Goal: Transaction & Acquisition: Book appointment/travel/reservation

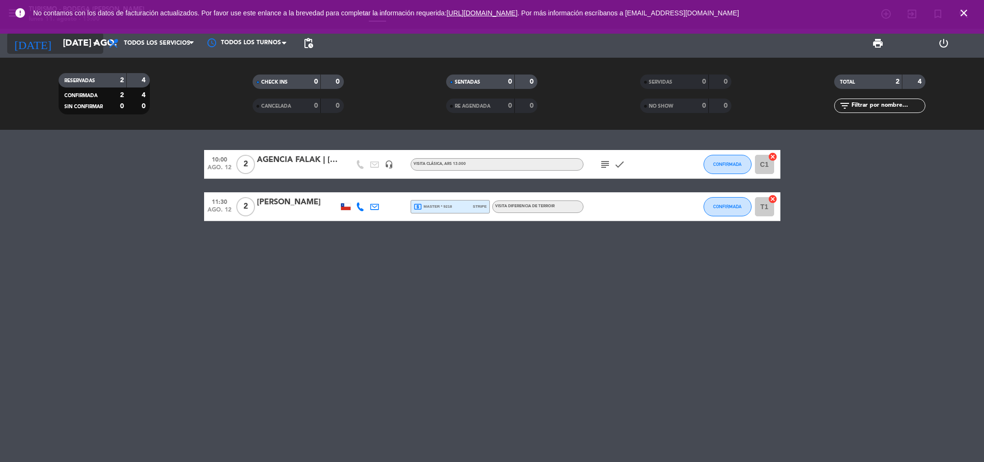
click at [90, 44] on icon "arrow_drop_down" at bounding box center [95, 43] width 12 height 12
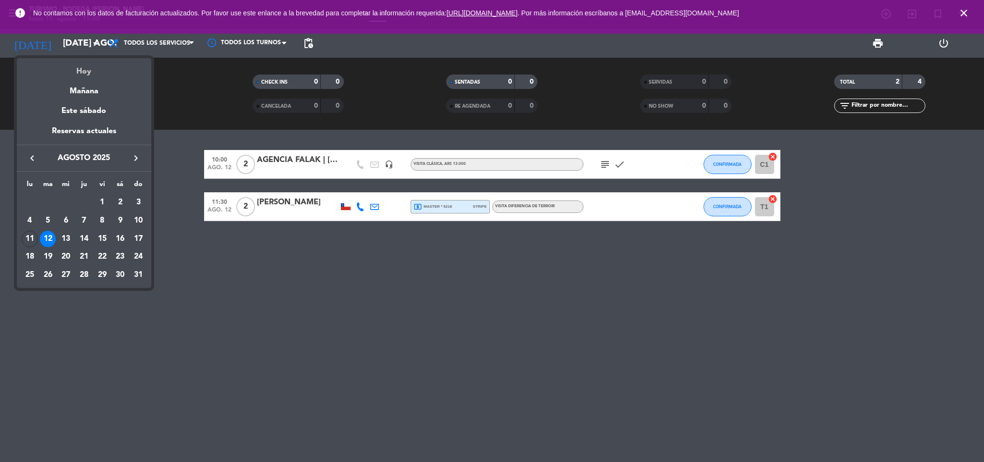
click at [81, 73] on div "Hoy" at bounding box center [84, 68] width 135 height 20
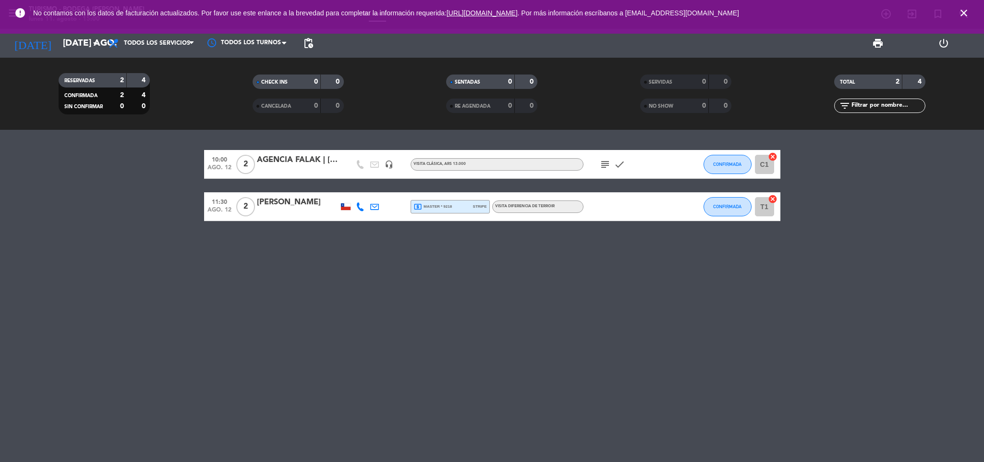
type input "lun. 11 ago."
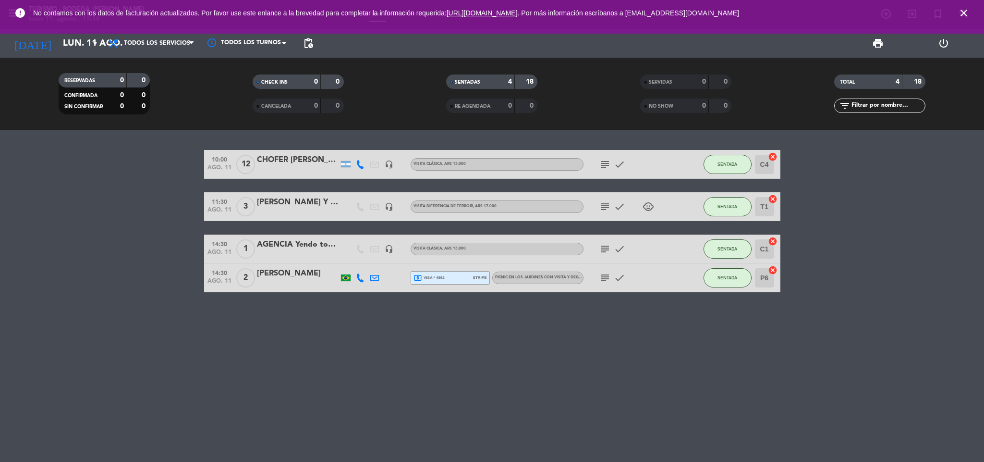
click at [968, 13] on icon "close" at bounding box center [965, 13] width 12 height 12
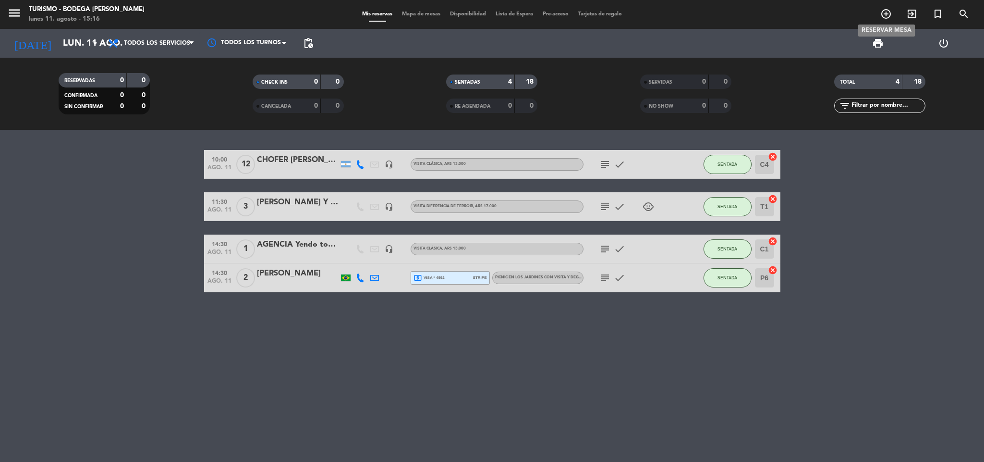
click at [891, 14] on icon "add_circle_outline" at bounding box center [887, 14] width 12 height 12
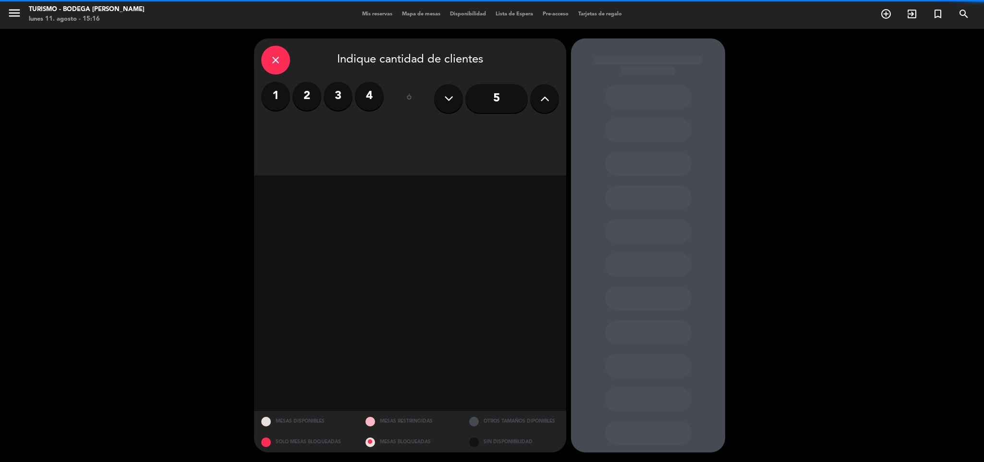
click at [554, 97] on button at bounding box center [544, 98] width 29 height 29
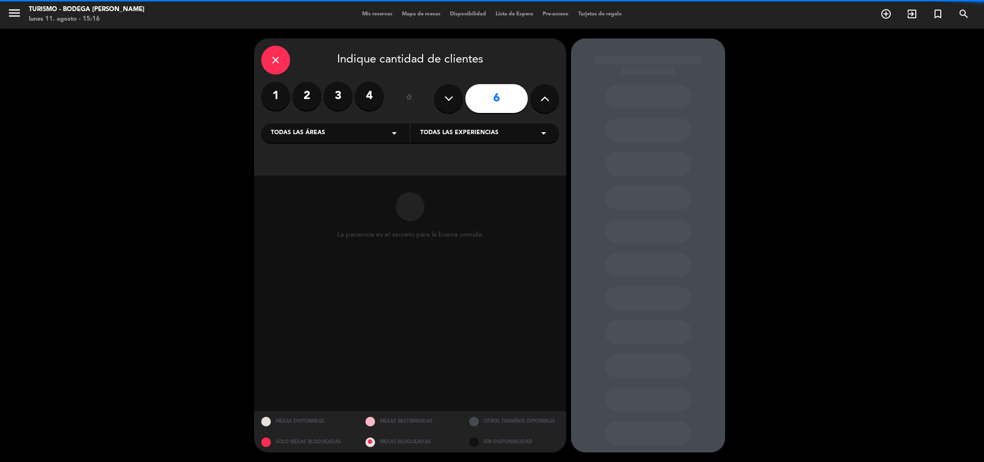
click at [554, 97] on button at bounding box center [544, 98] width 29 height 29
type input "9"
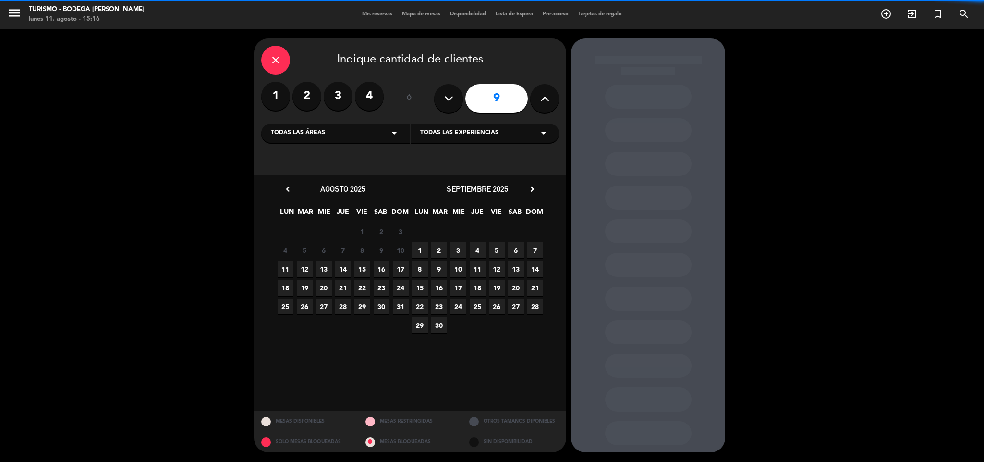
click at [434, 135] on span "Todas las experiencias" at bounding box center [459, 133] width 78 height 10
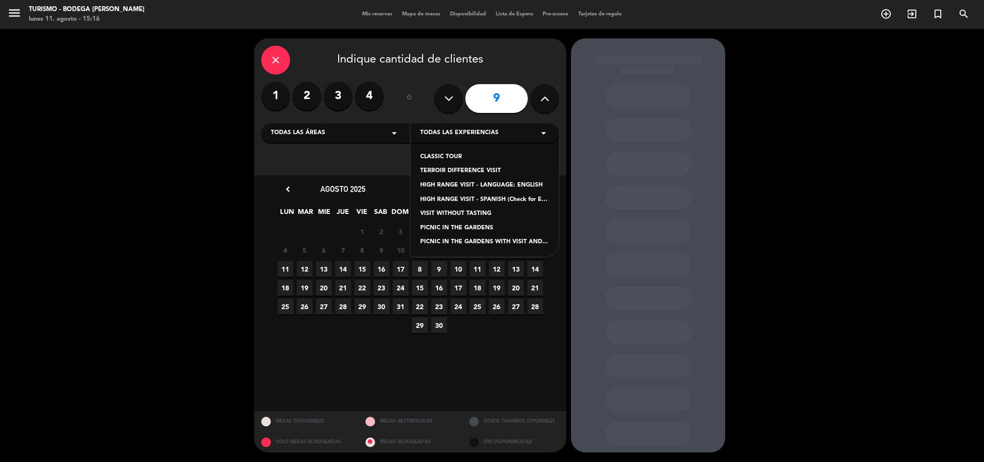
click at [470, 172] on div "TERROIR DIFFERENCE VISIT" at bounding box center [484, 171] width 129 height 10
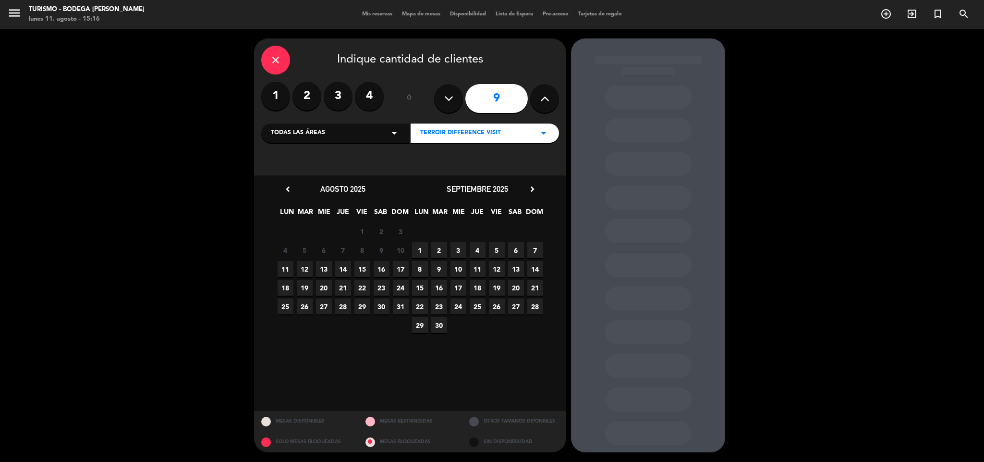
click at [400, 267] on span "17" at bounding box center [401, 269] width 16 height 16
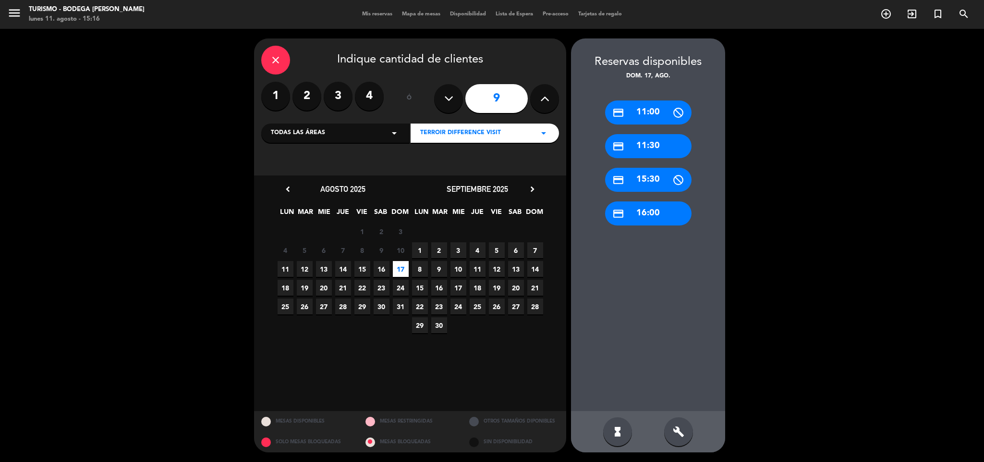
click at [638, 150] on div "credit_card 11:30" at bounding box center [648, 146] width 86 height 24
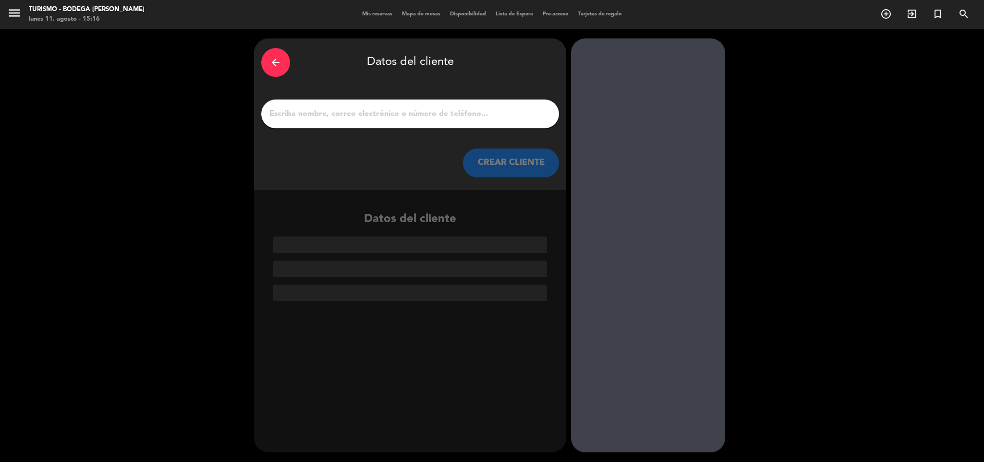
click at [457, 110] on input "1" at bounding box center [410, 113] width 283 height 13
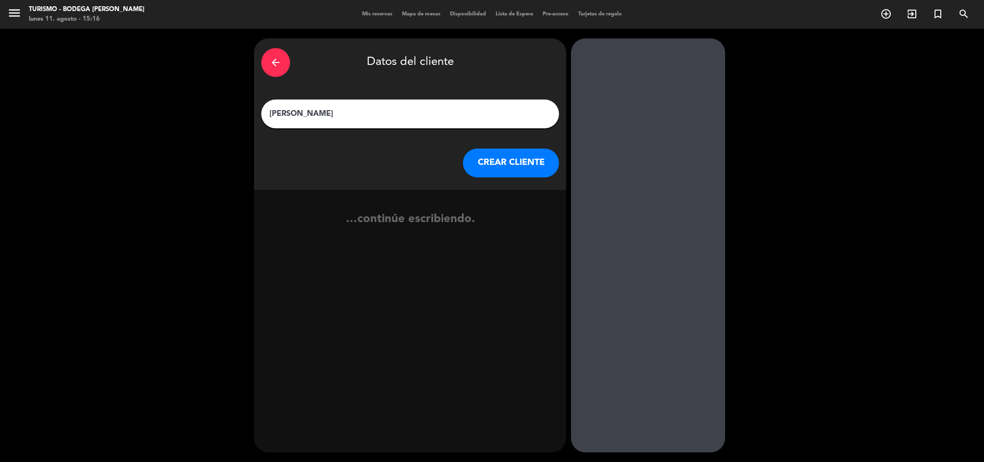
type input "[PERSON_NAME]"
click at [505, 159] on button "CREAR CLIENTE" at bounding box center [511, 162] width 96 height 29
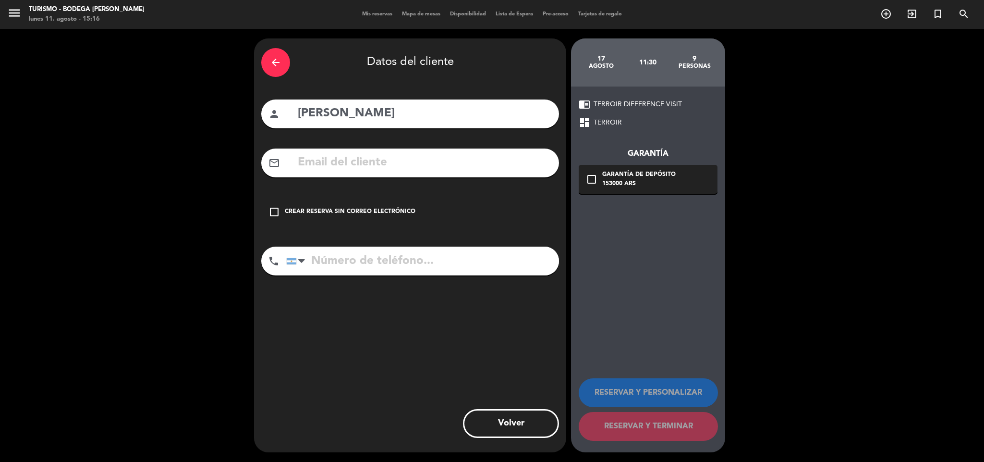
click at [329, 170] on input "text" at bounding box center [424, 163] width 255 height 20
paste input "[EMAIL_ADDRESS][DOMAIN_NAME]"
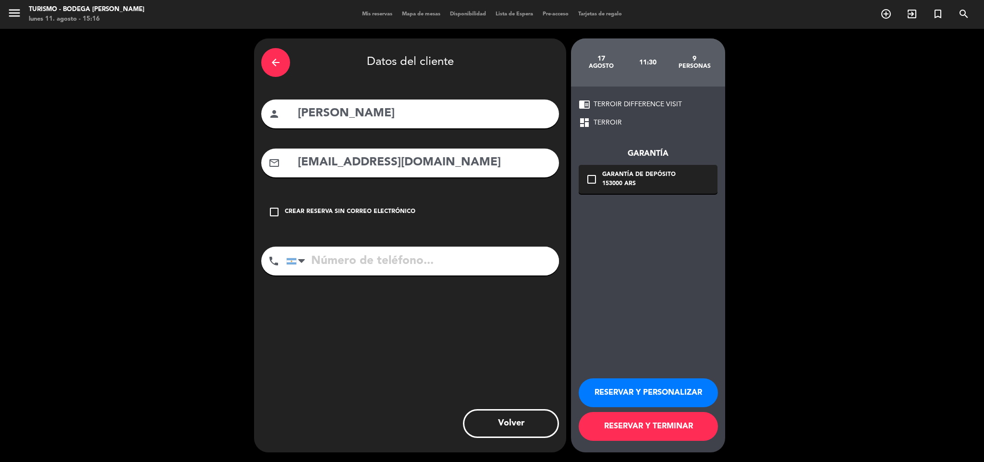
type input "[EMAIL_ADDRESS][DOMAIN_NAME]"
click at [342, 261] on input "tel" at bounding box center [422, 260] width 273 height 29
paste input "[PHONE_NUMBER]"
type input "[PHONE_NUMBER]"
click at [626, 389] on button "RESERVAR Y PERSONALIZAR" at bounding box center [648, 392] width 139 height 29
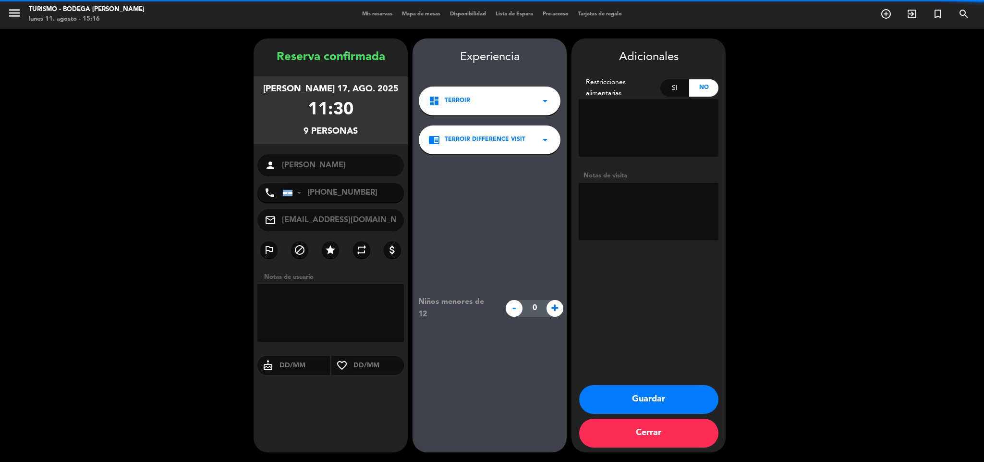
click at [631, 204] on textarea at bounding box center [649, 212] width 140 height 58
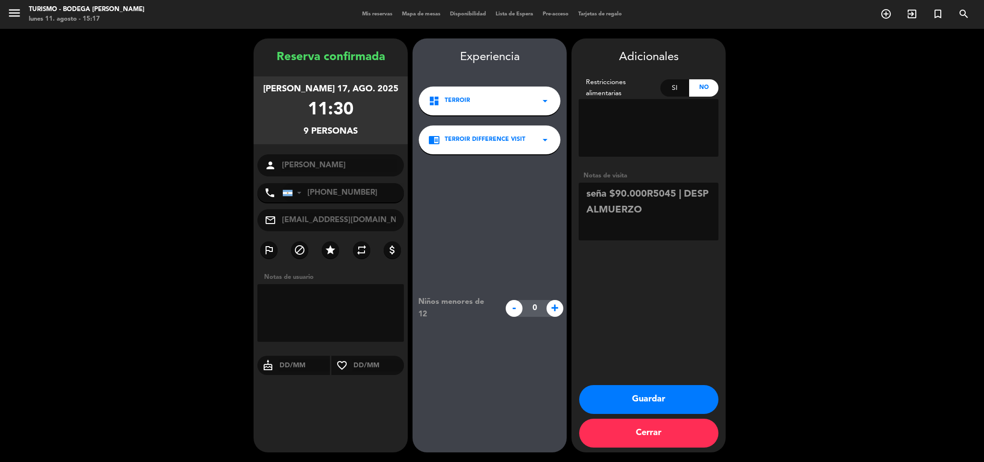
type textarea "seña $90.000R5045 | DESP ALMUERZO"
click at [645, 397] on button "Guardar" at bounding box center [648, 399] width 139 height 29
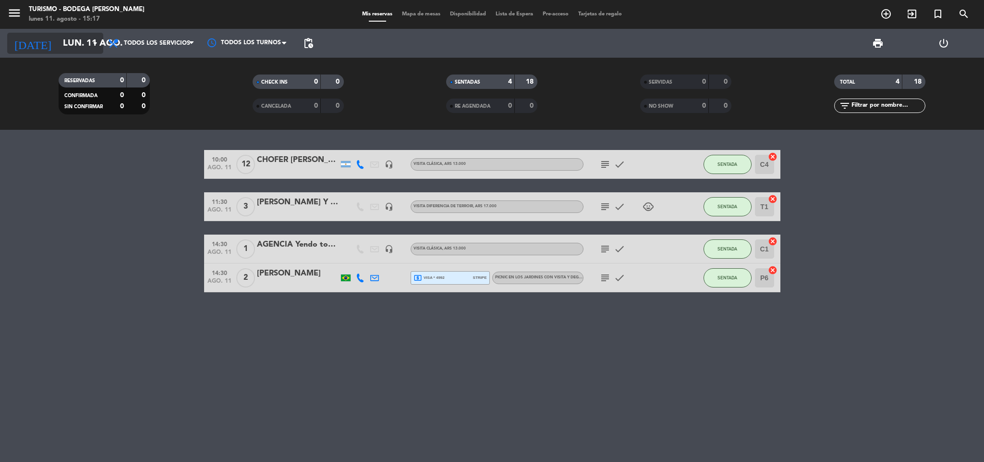
click at [77, 45] on input "lun. 11 ago." at bounding box center [116, 43] width 116 height 20
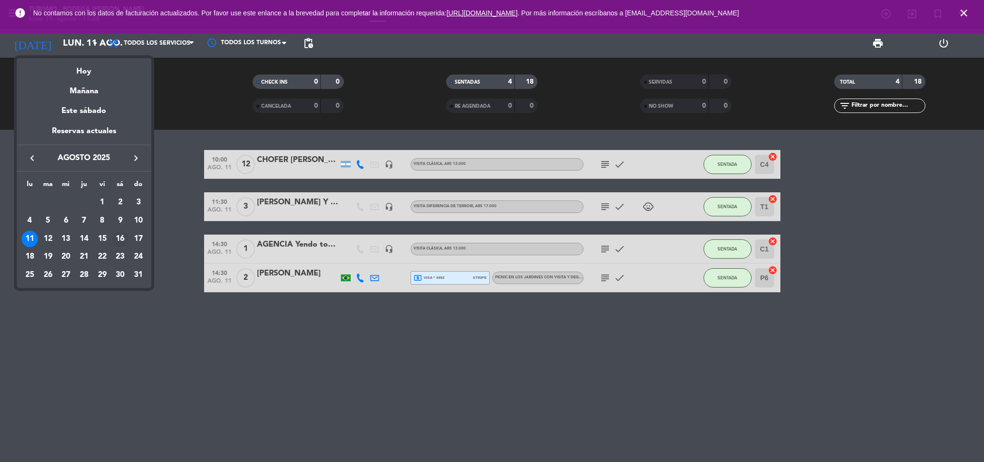
click at [122, 239] on div "16" at bounding box center [120, 239] width 16 height 16
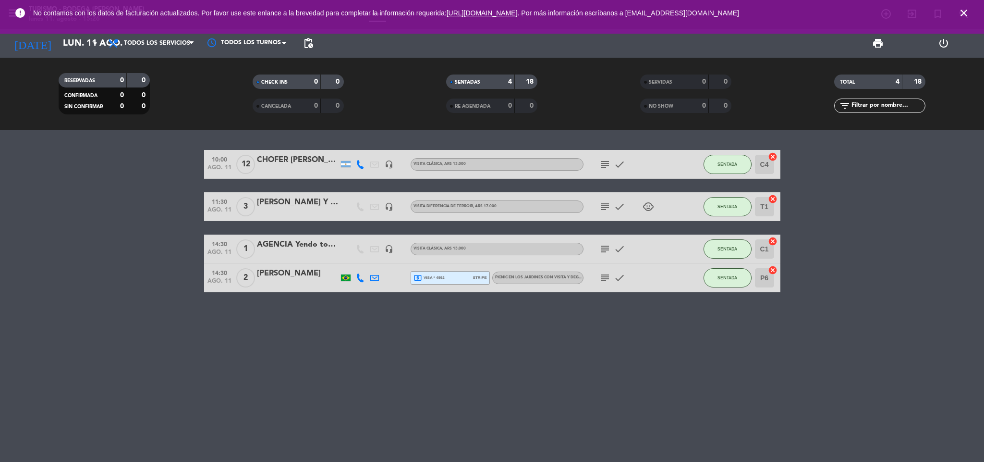
type input "sáb. 16 ago."
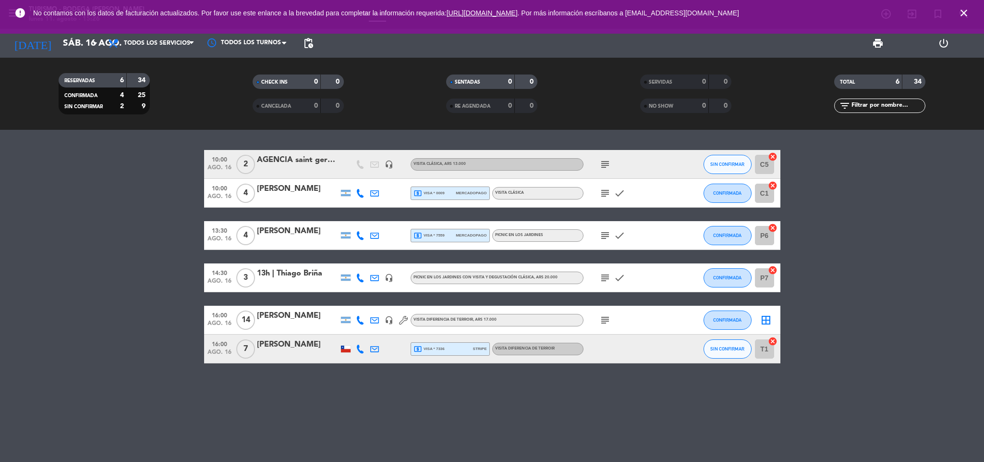
click at [602, 323] on icon "subject" at bounding box center [606, 320] width 12 height 12
click at [278, 317] on div "[PERSON_NAME]" at bounding box center [298, 315] width 82 height 12
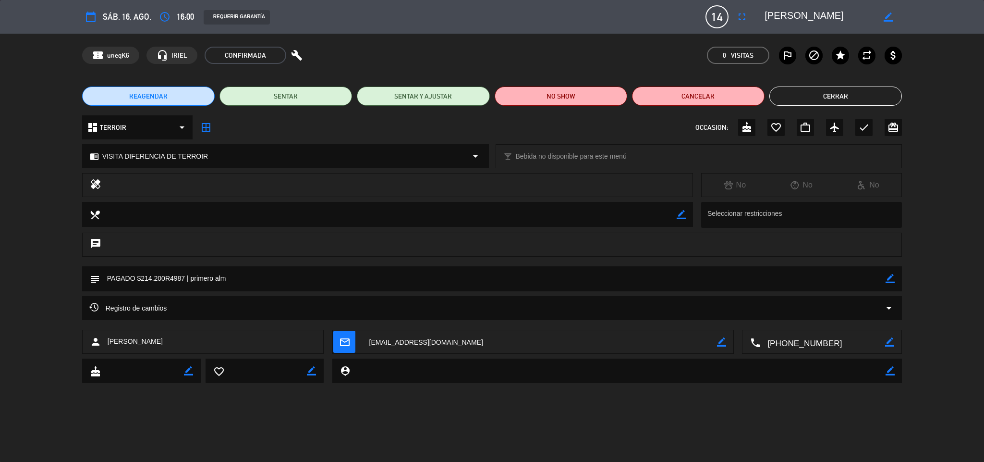
drag, startPoint x: 888, startPoint y: 277, endPoint x: 871, endPoint y: 277, distance: 17.3
click at [888, 277] on icon "border_color" at bounding box center [890, 278] width 9 height 9
click at [158, 274] on textarea at bounding box center [493, 278] width 787 height 25
click at [153, 275] on textarea at bounding box center [493, 278] width 787 height 25
type textarea "PAGADO $198.900R4987 | primero alm"
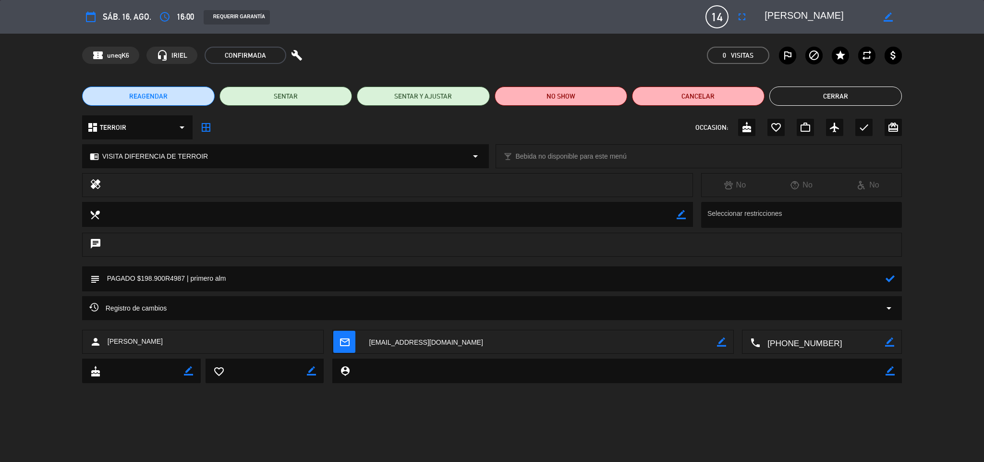
click at [894, 284] on div at bounding box center [890, 278] width 9 height 25
click at [890, 279] on icon at bounding box center [890, 278] width 9 height 9
click at [871, 120] on div "check" at bounding box center [864, 127] width 17 height 17
click at [856, 103] on button "Cerrar" at bounding box center [836, 95] width 133 height 19
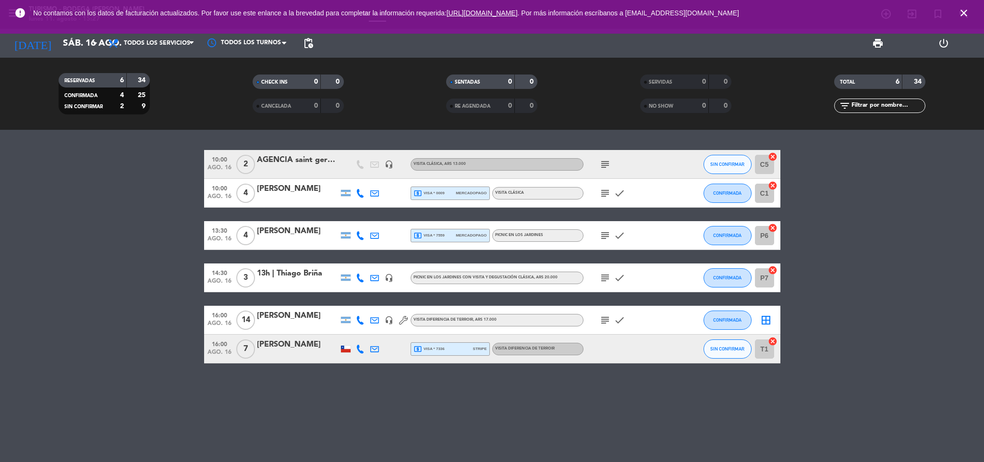
click at [310, 322] on div at bounding box center [298, 326] width 82 height 8
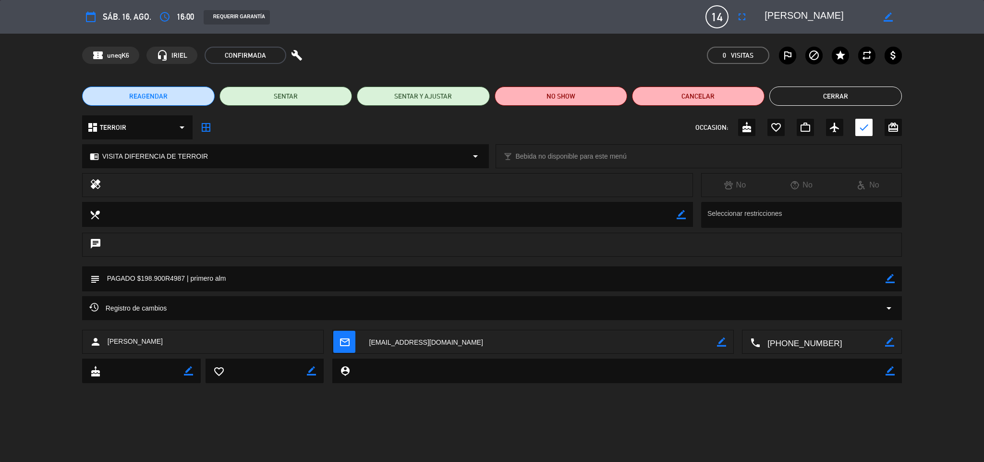
click at [889, 275] on icon "border_color" at bounding box center [890, 278] width 9 height 9
click at [865, 290] on textarea at bounding box center [493, 278] width 787 height 25
click at [864, 277] on textarea at bounding box center [493, 278] width 787 height 25
type textarea "PAGADO $198.900R4987 | primero alm | 10% DCNTO"
click at [892, 276] on icon at bounding box center [890, 278] width 9 height 9
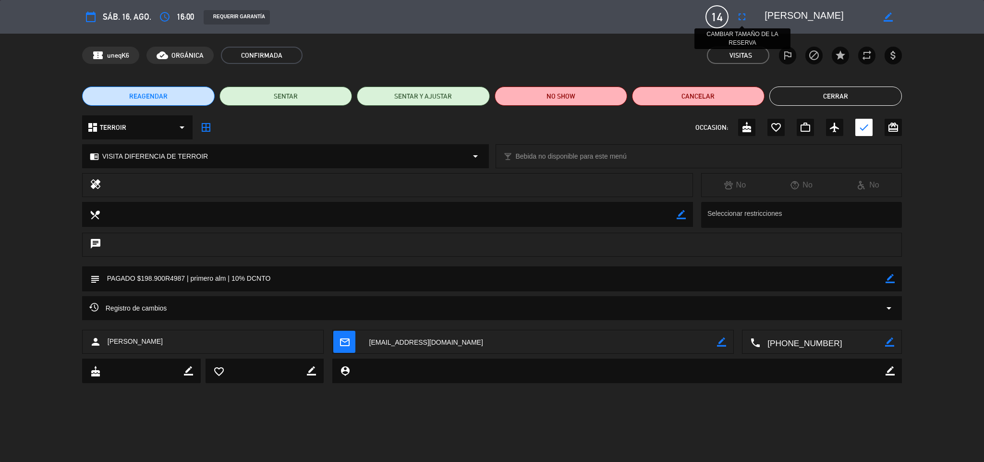
click at [738, 20] on icon "fullscreen" at bounding box center [743, 17] width 12 height 12
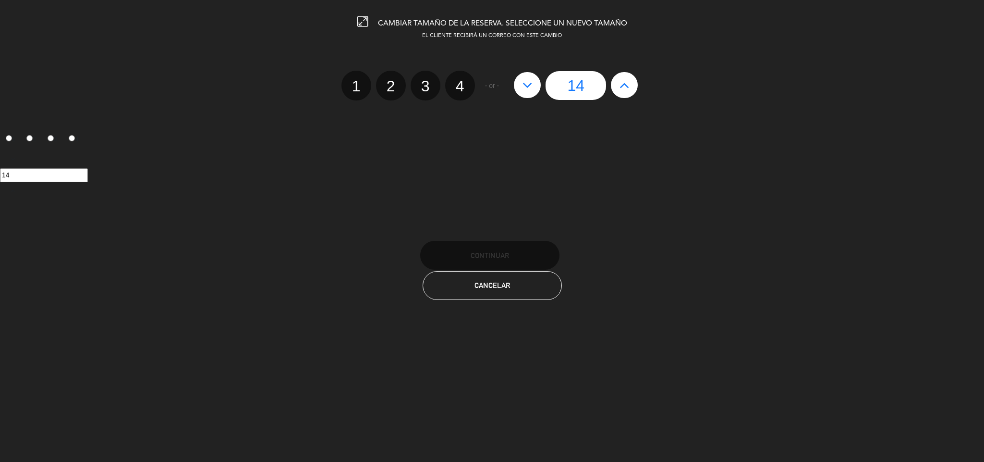
click at [528, 88] on icon at bounding box center [528, 84] width 10 height 15
type input "13"
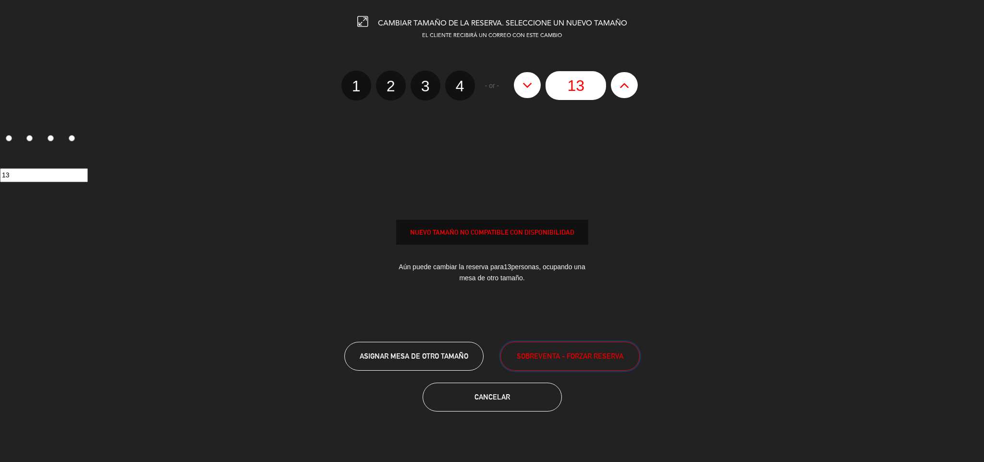
click at [556, 348] on button "SOBREVENTA - FORZAR RESERVA" at bounding box center [570, 356] width 139 height 29
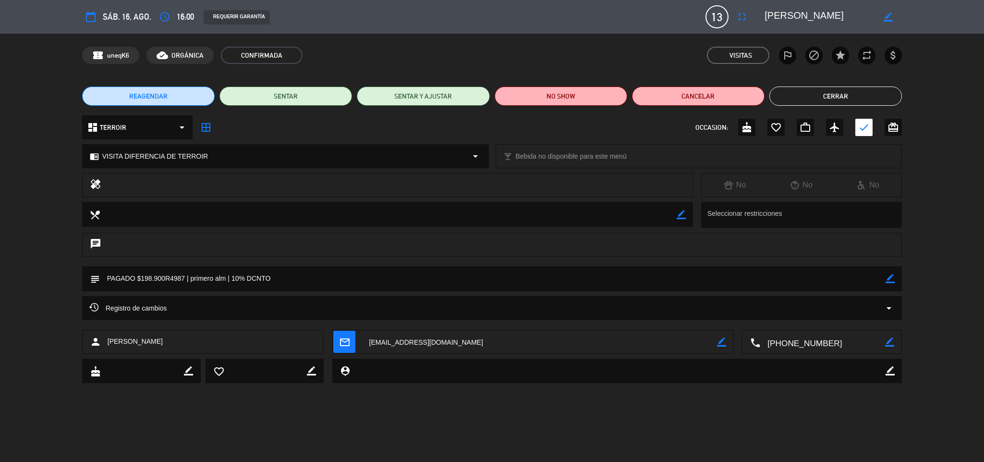
click at [834, 99] on button "Cerrar" at bounding box center [836, 95] width 133 height 19
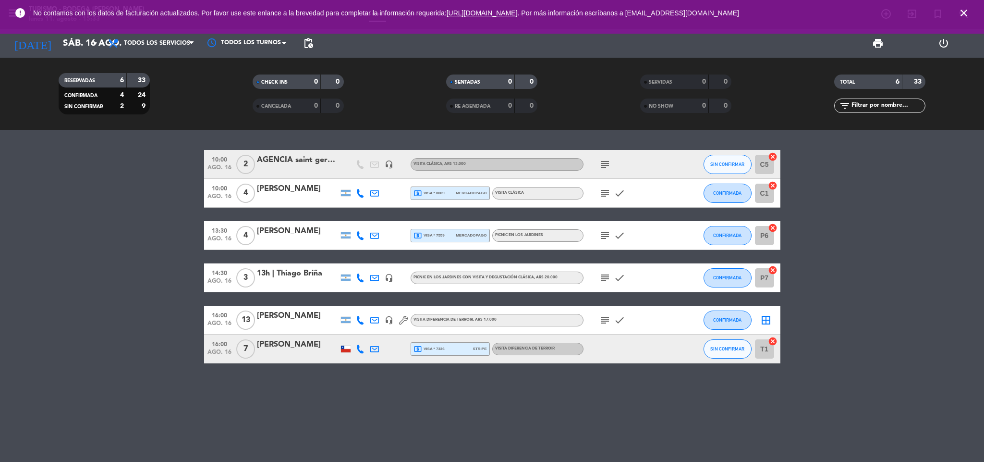
drag, startPoint x: 968, startPoint y: 16, endPoint x: 956, endPoint y: 13, distance: 11.8
click at [967, 16] on icon "close" at bounding box center [965, 13] width 12 height 12
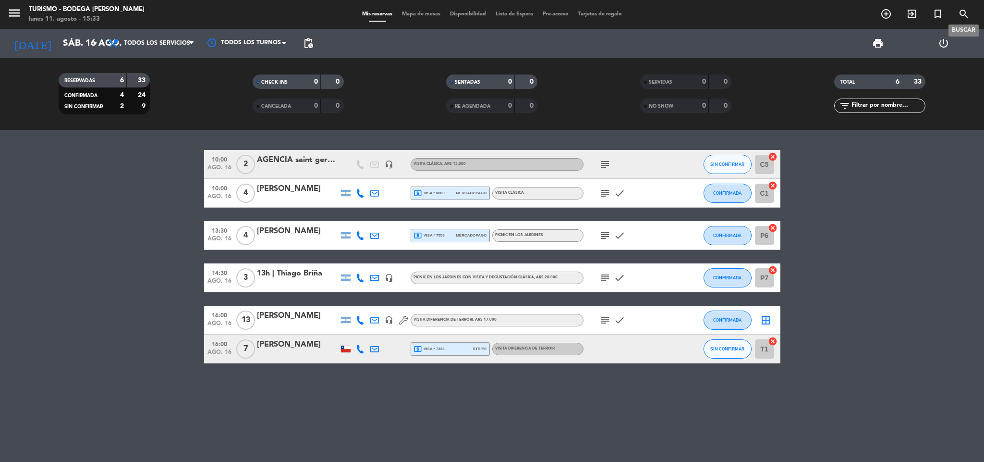
click at [967, 9] on icon "search" at bounding box center [965, 14] width 12 height 12
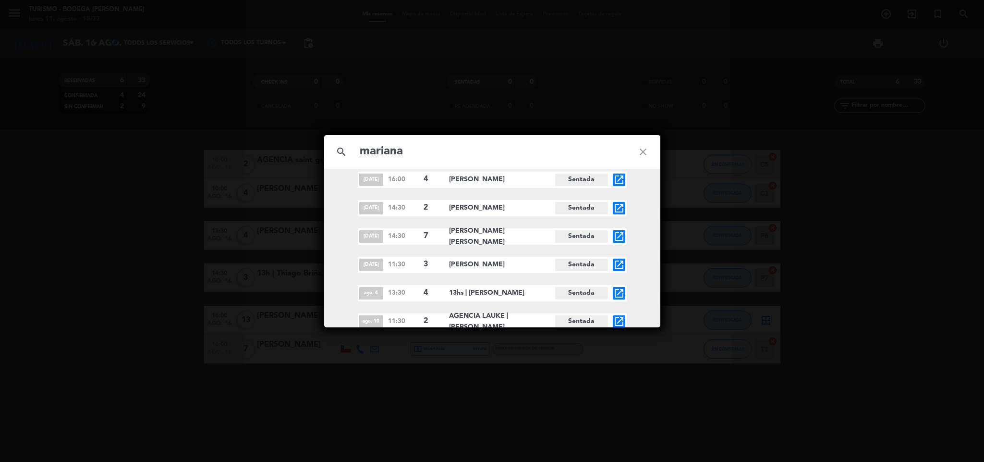
scroll to position [380, 0]
type input "mariana"
click at [619, 293] on icon "open_in_new" at bounding box center [620, 291] width 12 height 12
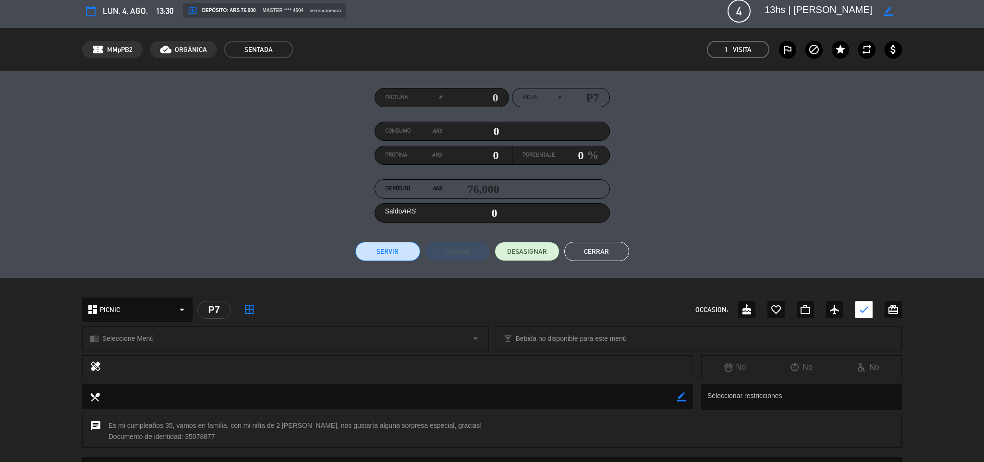
scroll to position [0, 0]
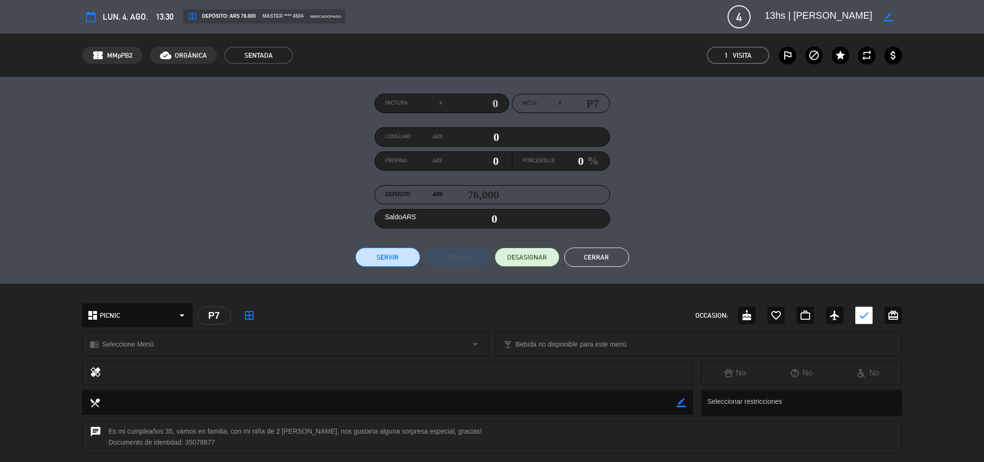
click at [577, 257] on button "Cerrar" at bounding box center [597, 256] width 65 height 19
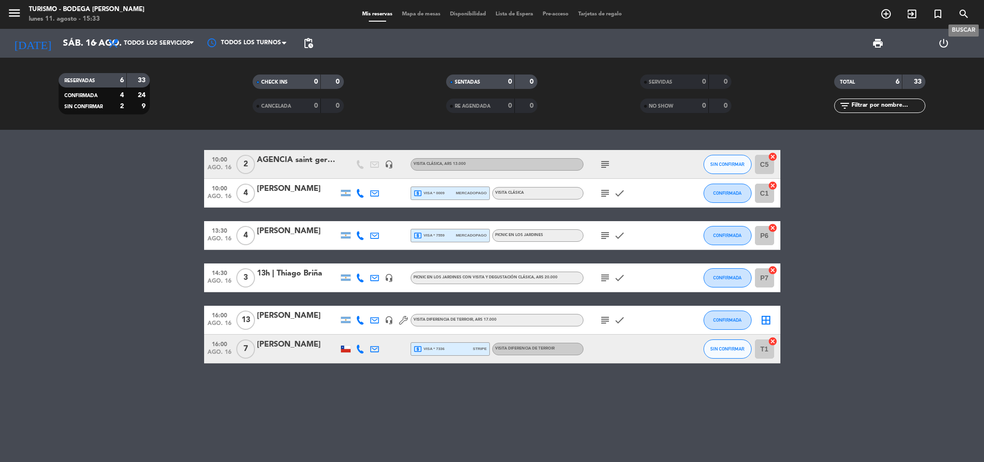
click at [970, 16] on span "search" at bounding box center [964, 14] width 26 height 16
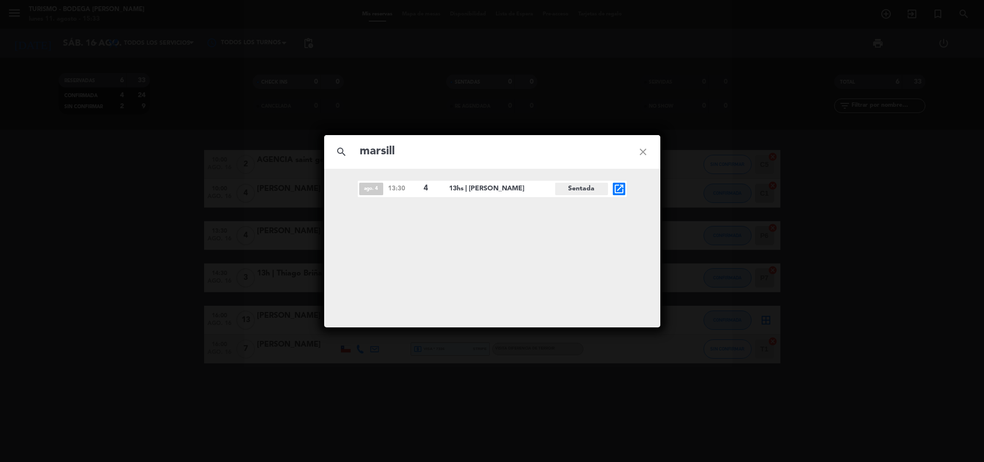
type input "marsill"
click at [617, 189] on icon "open_in_new" at bounding box center [620, 189] width 12 height 12
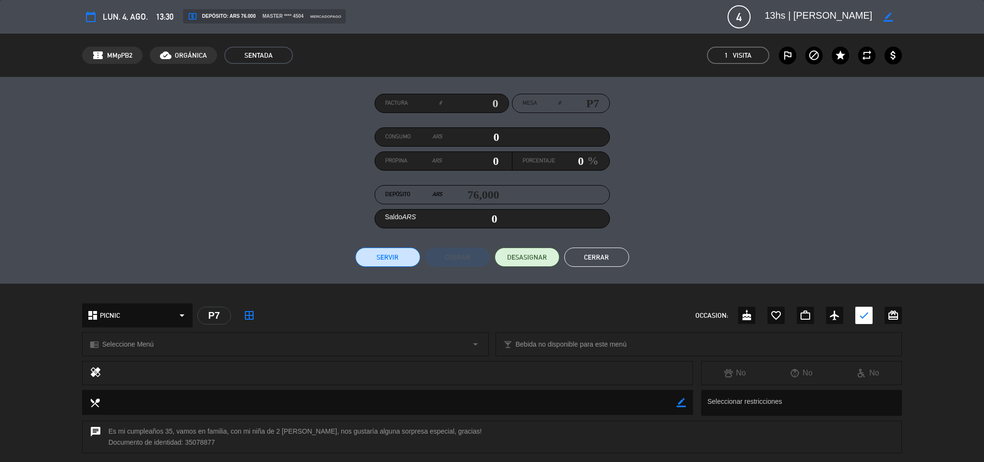
click at [609, 255] on button "Cerrar" at bounding box center [597, 256] width 65 height 19
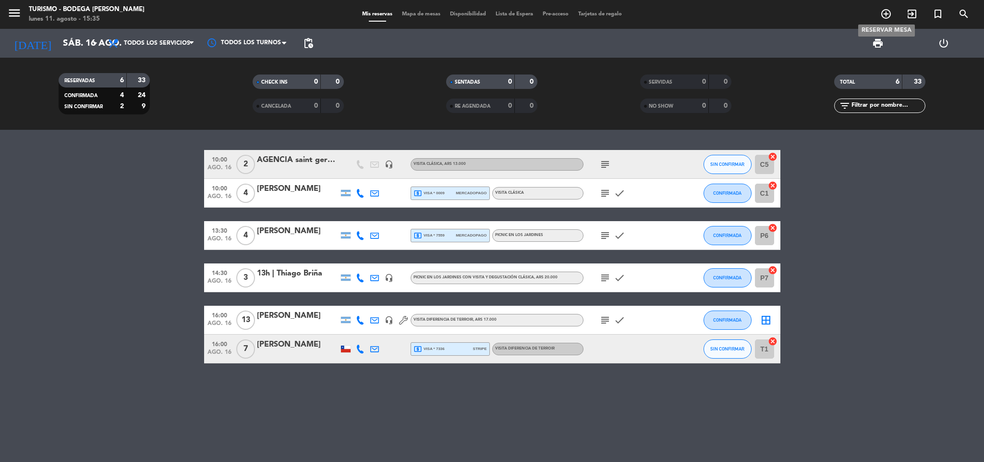
click at [882, 8] on icon "add_circle_outline" at bounding box center [887, 14] width 12 height 12
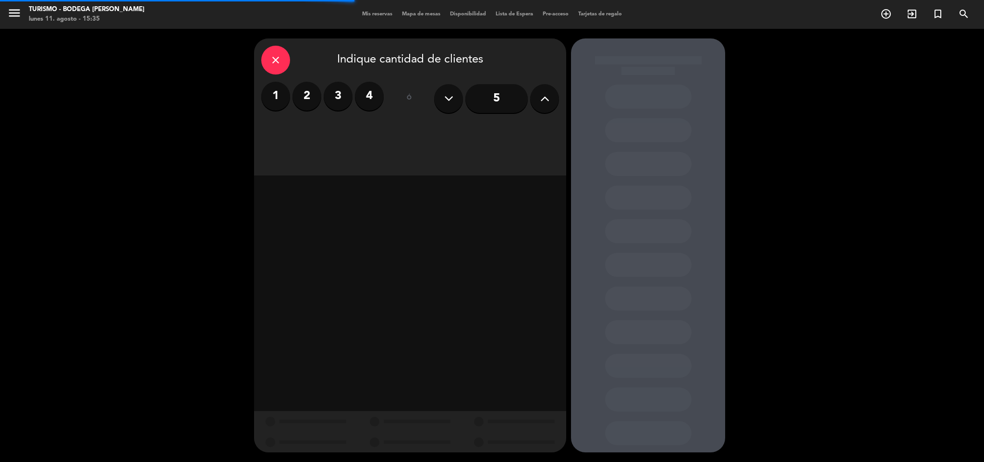
drag, startPoint x: 298, startPoint y: 92, endPoint x: 342, endPoint y: 104, distance: 44.9
click at [299, 92] on label "2" at bounding box center [307, 96] width 29 height 29
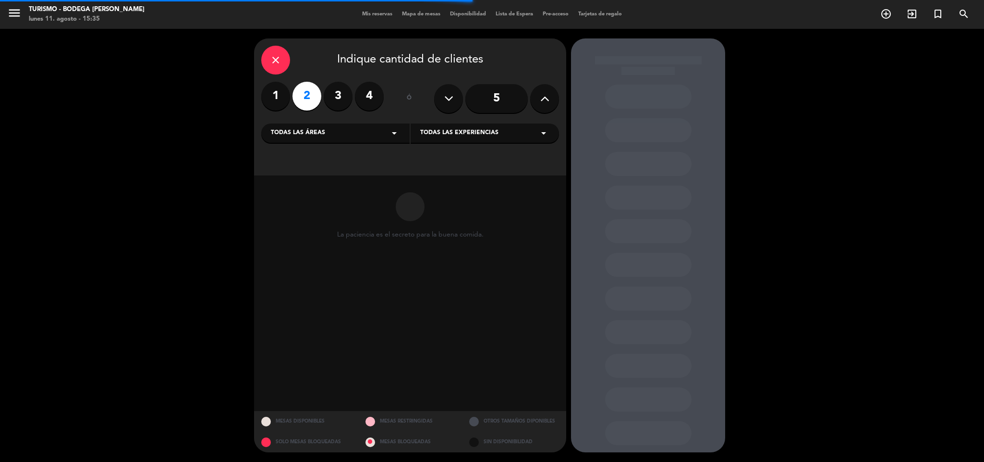
drag, startPoint x: 457, startPoint y: 149, endPoint x: 461, endPoint y: 139, distance: 11.0
click at [457, 148] on div "close Indique cantidad de clientes 1 2 3 4 ó 5 Todas las áreas arrow_drop_down …" at bounding box center [410, 106] width 312 height 137
click at [461, 139] on div "Todas las experiencias arrow_drop_down" at bounding box center [485, 132] width 148 height 19
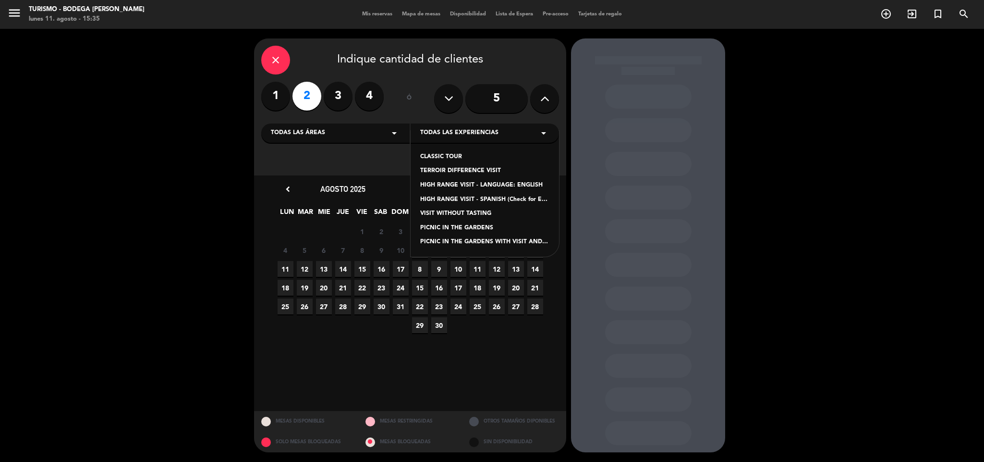
click at [455, 166] on div "TERROIR DIFFERENCE VISIT" at bounding box center [484, 171] width 129 height 10
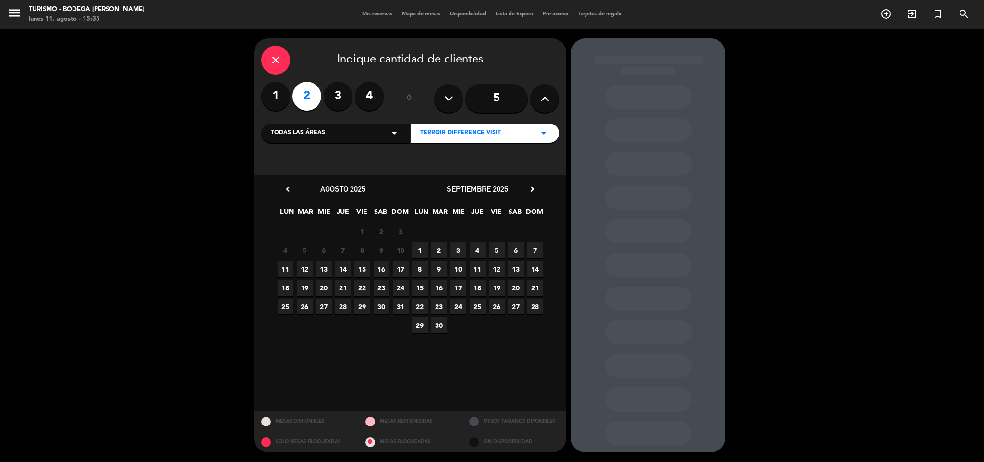
drag, startPoint x: 362, startPoint y: 264, endPoint x: 369, endPoint y: 257, distance: 10.5
click at [362, 264] on span "15" at bounding box center [363, 269] width 16 height 16
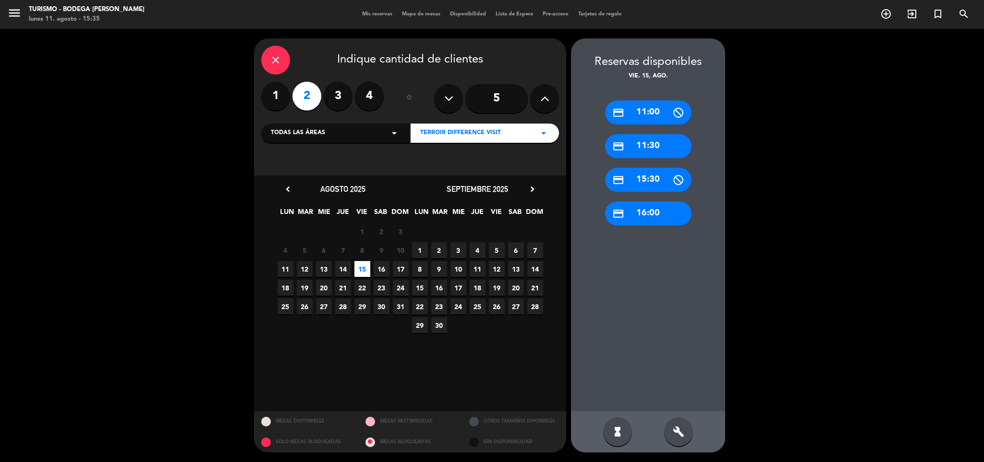
click at [640, 149] on div "credit_card 11:30" at bounding box center [648, 146] width 86 height 24
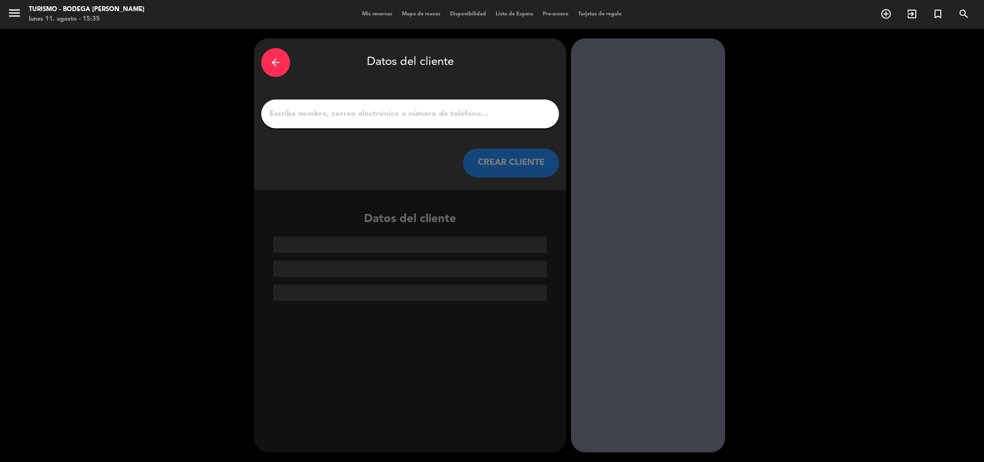
click at [486, 110] on input "1" at bounding box center [410, 113] width 283 height 13
paste input "[PERSON_NAME]"
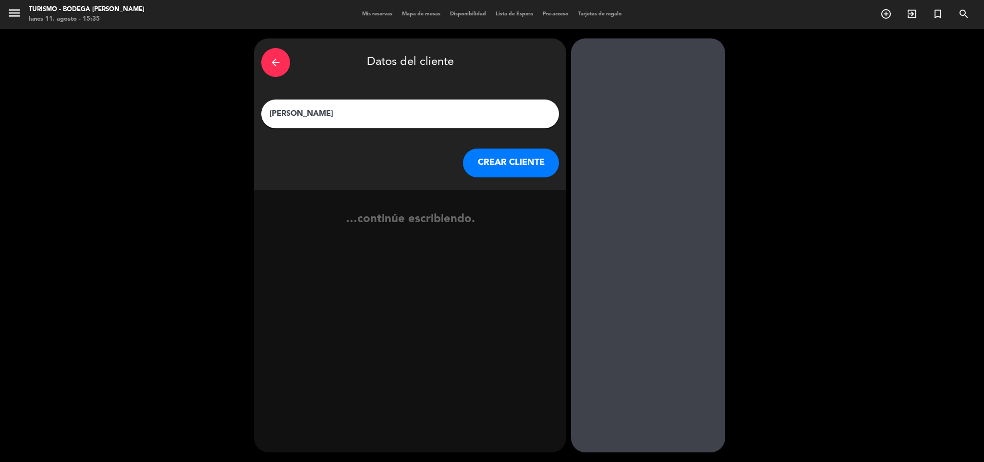
type input "[PERSON_NAME]"
click at [473, 163] on button "CREAR CLIENTE" at bounding box center [511, 162] width 96 height 29
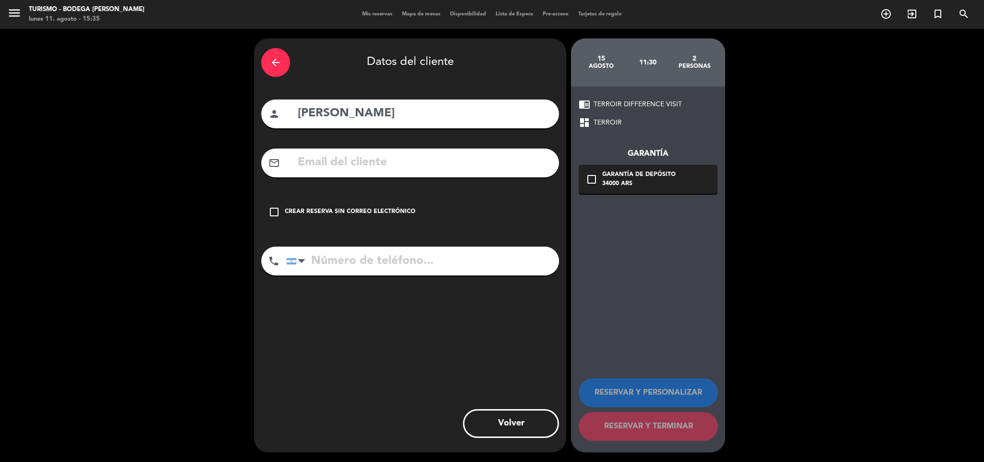
drag, startPoint x: 328, startPoint y: 157, endPoint x: 218, endPoint y: 37, distance: 163.2
click at [327, 157] on input "text" at bounding box center [424, 163] width 255 height 20
paste input "[EMAIL_ADDRESS][DOMAIN_NAME]"
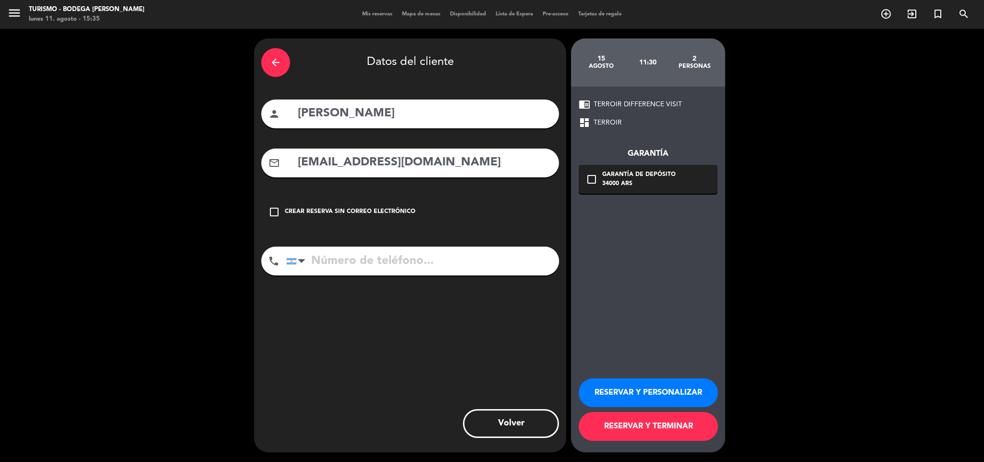
type input "[EMAIL_ADDRESS][DOMAIN_NAME]"
drag, startPoint x: 326, startPoint y: 268, endPoint x: 241, endPoint y: 135, distance: 157.5
click at [325, 268] on input "tel" at bounding box center [422, 260] width 273 height 29
paste input "[PHONE_NUMBER]"
type input "[PHONE_NUMBER]"
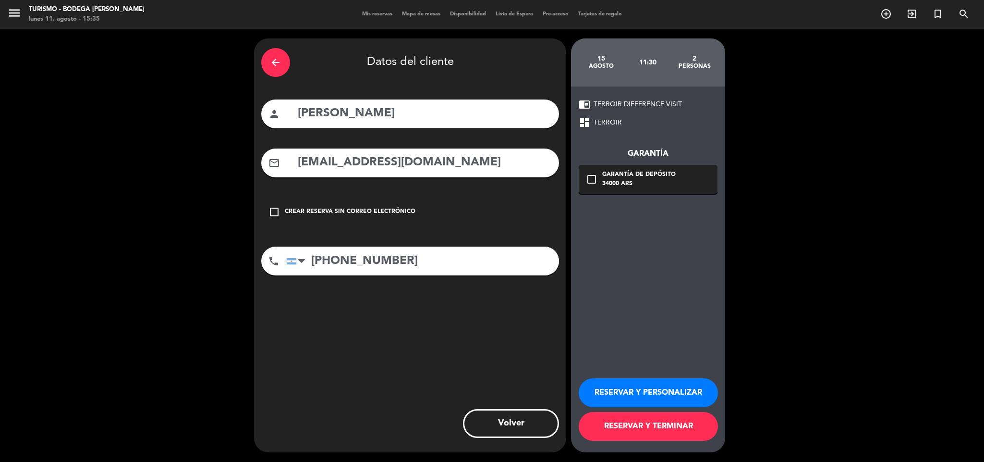
click at [614, 382] on button "RESERVAR Y PERSONALIZAR" at bounding box center [648, 392] width 139 height 29
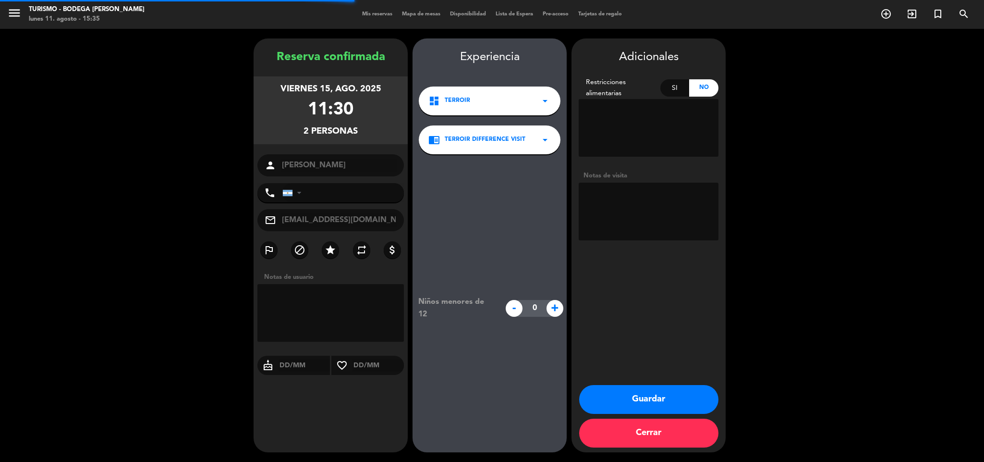
type input "[PHONE_NUMBER]"
click at [635, 197] on textarea at bounding box center [649, 212] width 140 height 58
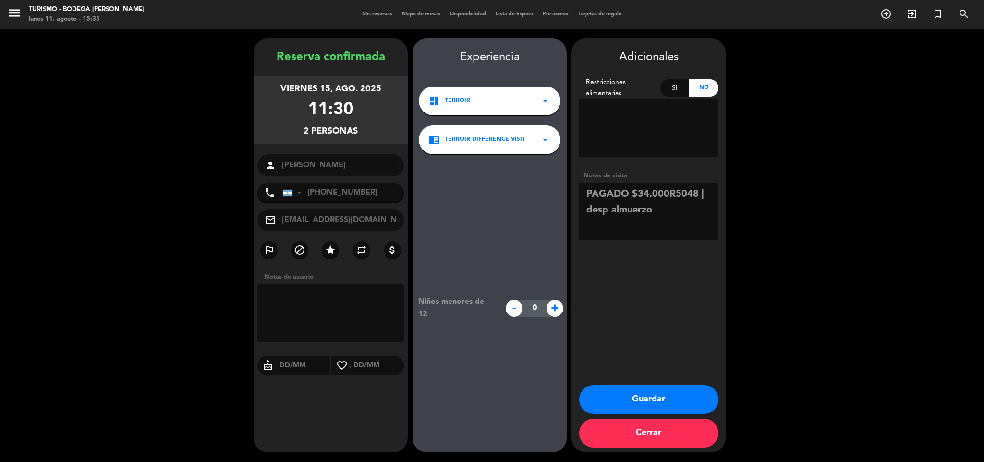
type textarea "PAGADO $34.000R5048 | desp almuerzo"
click at [628, 398] on button "Guardar" at bounding box center [648, 399] width 139 height 29
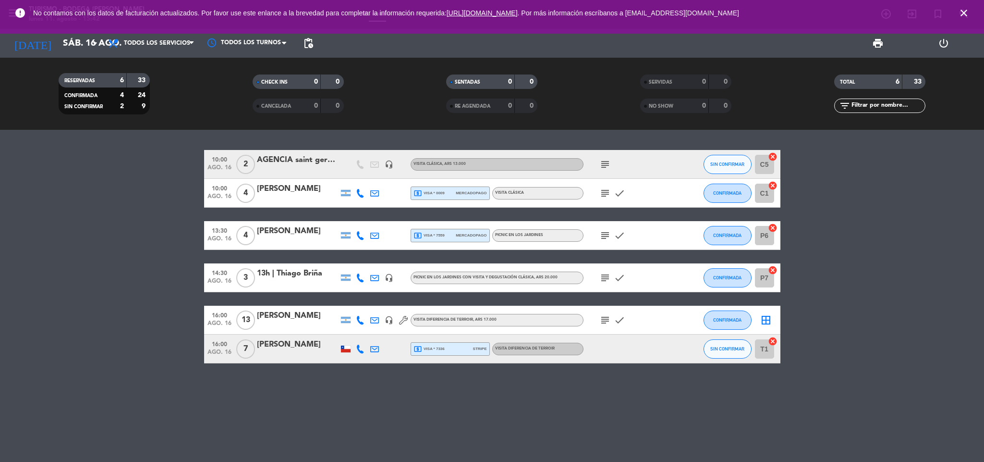
click at [959, 10] on icon "close" at bounding box center [965, 13] width 12 height 12
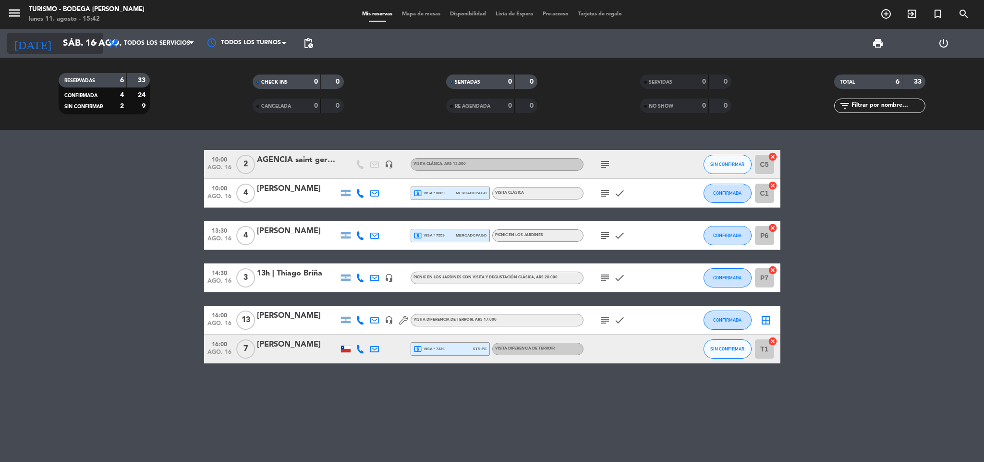
click at [64, 39] on input "sáb. 16 ago." at bounding box center [116, 43] width 116 height 20
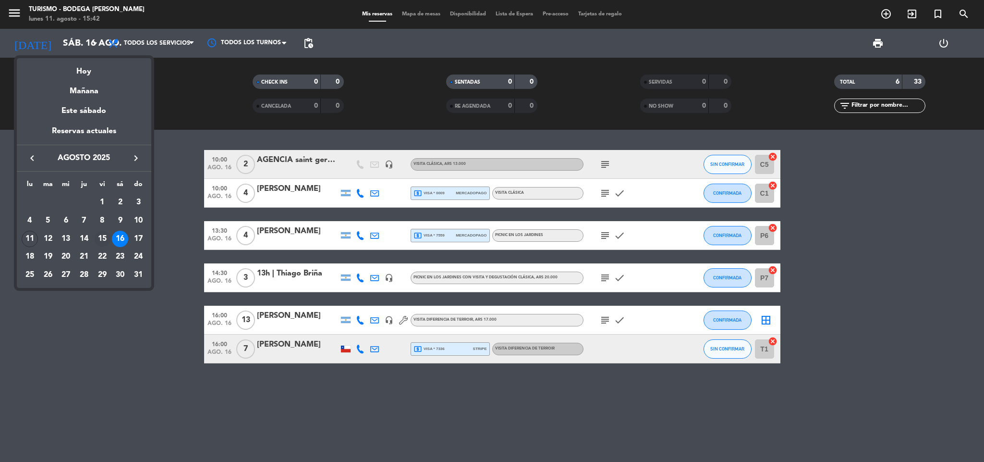
click at [100, 238] on div "15" at bounding box center [102, 239] width 16 height 16
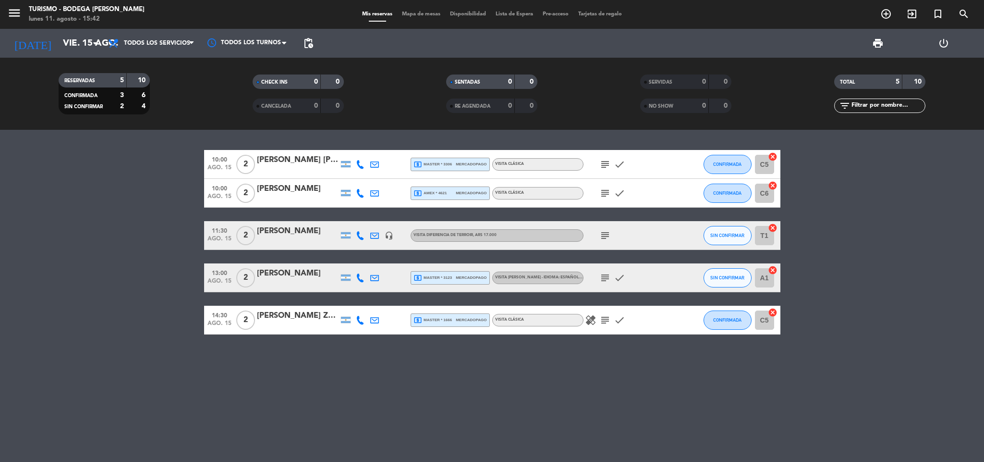
click at [76, 31] on div "[DATE] vie. 15 ago. arrow_drop_down" at bounding box center [55, 43] width 96 height 29
click at [86, 29] on div "[DATE] vie. 15 ago. arrow_drop_down" at bounding box center [55, 43] width 96 height 29
click at [84, 35] on input "vie. 15 ago." at bounding box center [116, 43] width 116 height 20
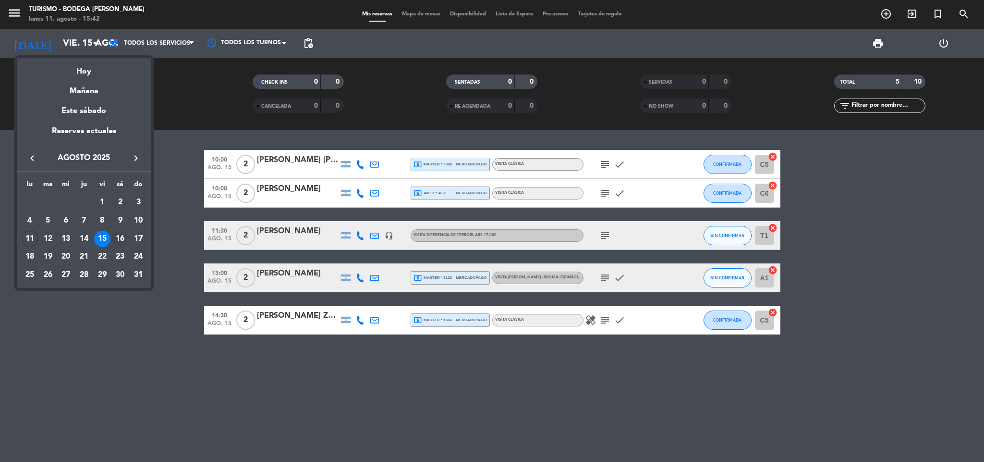
click at [120, 238] on div "16" at bounding box center [120, 239] width 16 height 16
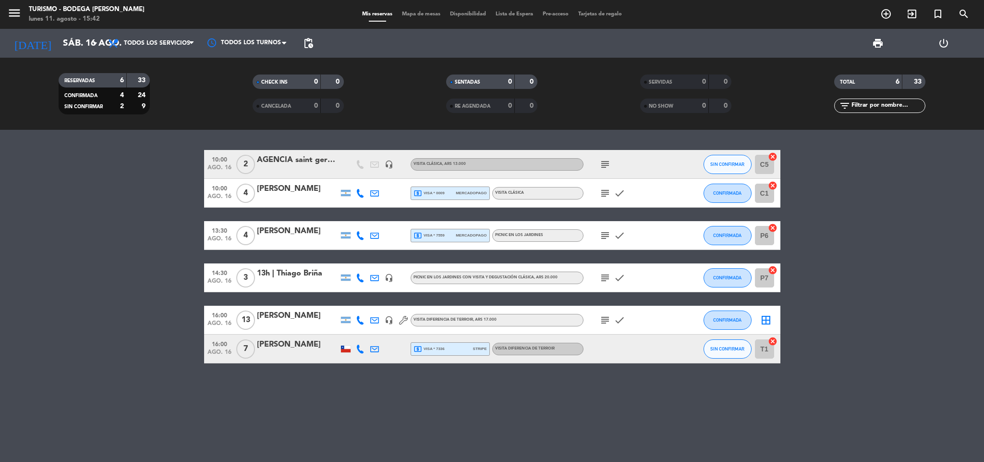
click at [55, 30] on div "[DATE] sáb. 16 ago. arrow_drop_down" at bounding box center [55, 43] width 96 height 29
click at [58, 39] on input "sáb. 16 ago." at bounding box center [116, 43] width 116 height 20
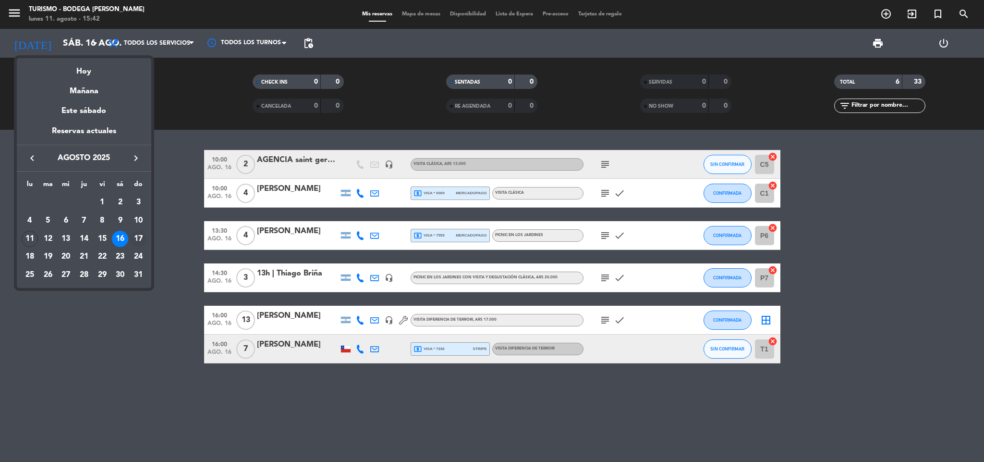
click at [134, 240] on div "17" at bounding box center [138, 239] width 16 height 16
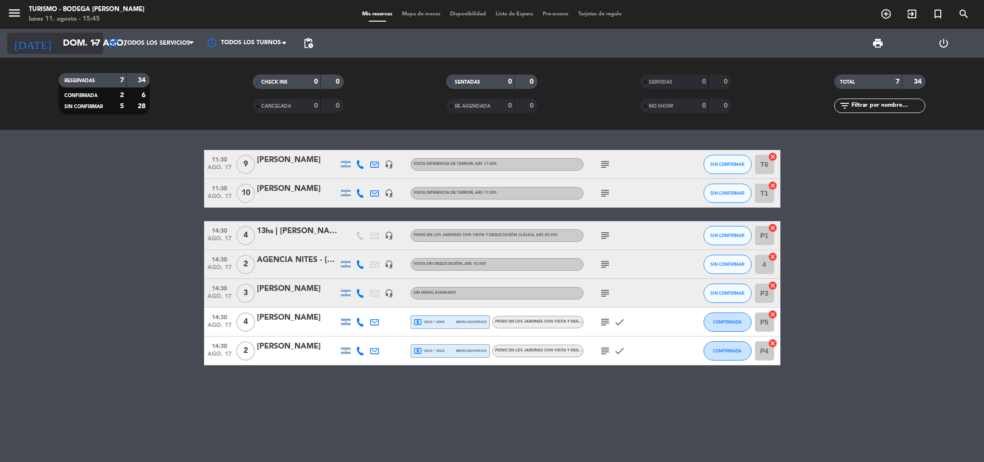
click at [87, 48] on input "dom. 17 ago." at bounding box center [116, 43] width 116 height 20
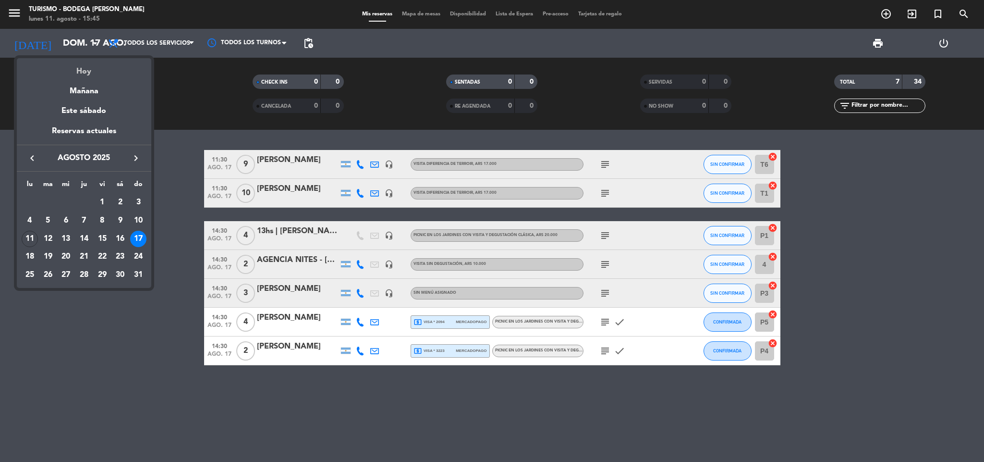
click at [90, 68] on div "Hoy" at bounding box center [84, 68] width 135 height 20
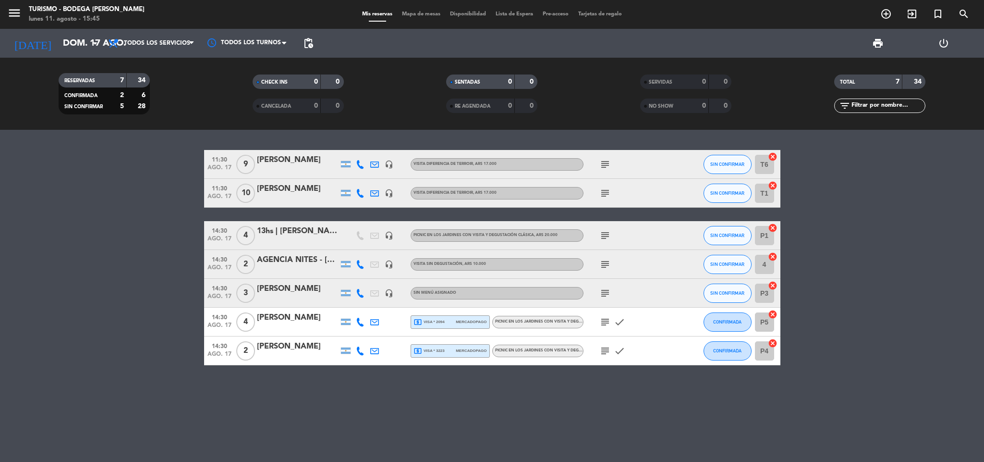
type input "lun. 11 ago."
